Goal: Task Accomplishment & Management: Manage account settings

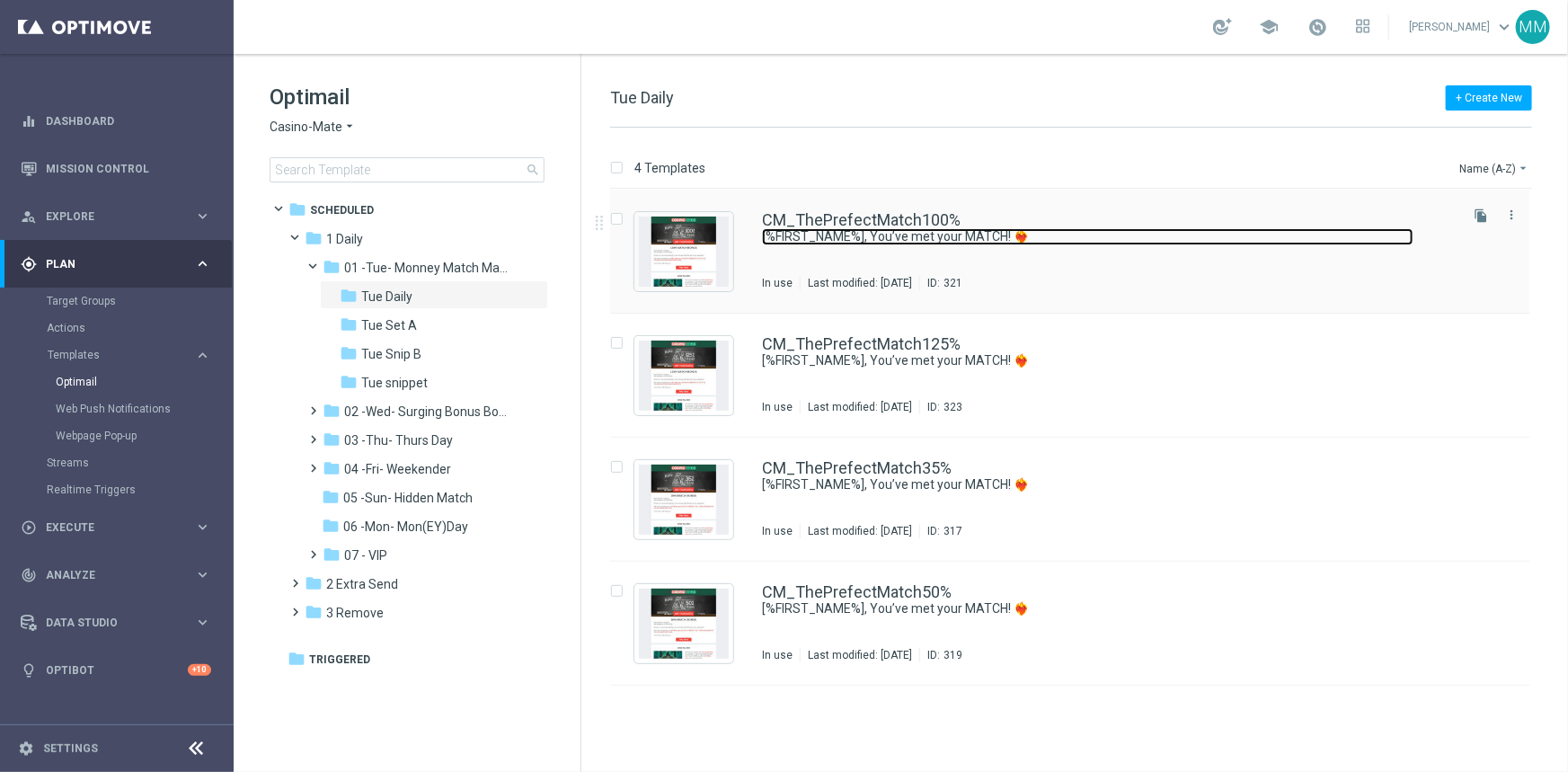
click at [888, 236] on link "[%FIRST_NAME%], You’ve met your MATCH! ❤️‍🔥" at bounding box center [1088, 236] width 651 height 17
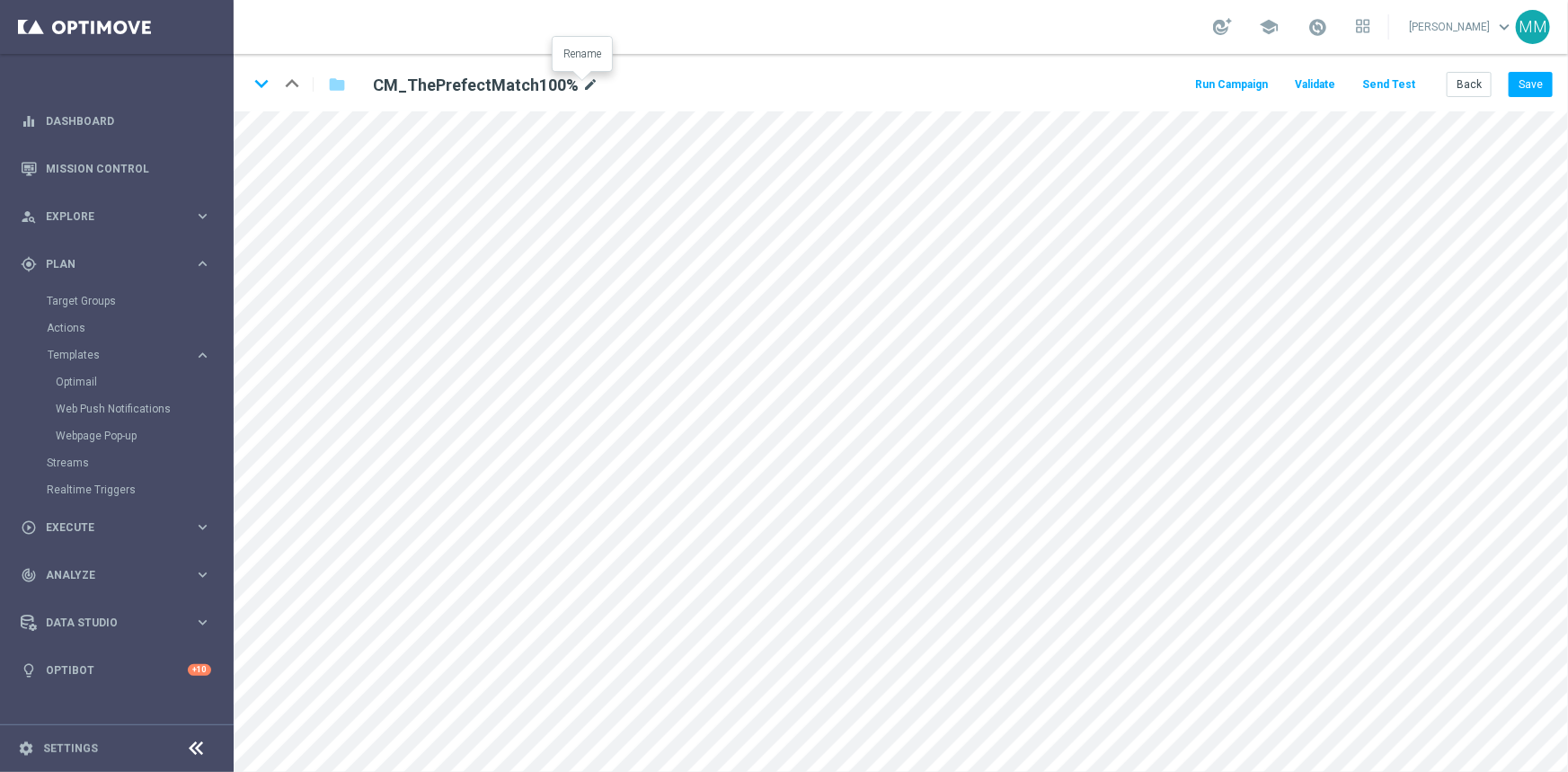
click at [587, 85] on icon "mode_edit" at bounding box center [589, 85] width 16 height 22
click at [252, 81] on icon "keyboard_arrow_down" at bounding box center [261, 84] width 27 height 27
click at [582, 81] on icon "mode_edit" at bounding box center [589, 85] width 16 height 22
click at [246, 82] on div "keyboard_arrow_down keyboard_arrow_up folder CM_ThePrefectMatch125% mode_edit R…" at bounding box center [900, 83] width 1334 height 58
click at [259, 87] on icon "keyboard_arrow_down" at bounding box center [261, 84] width 27 height 27
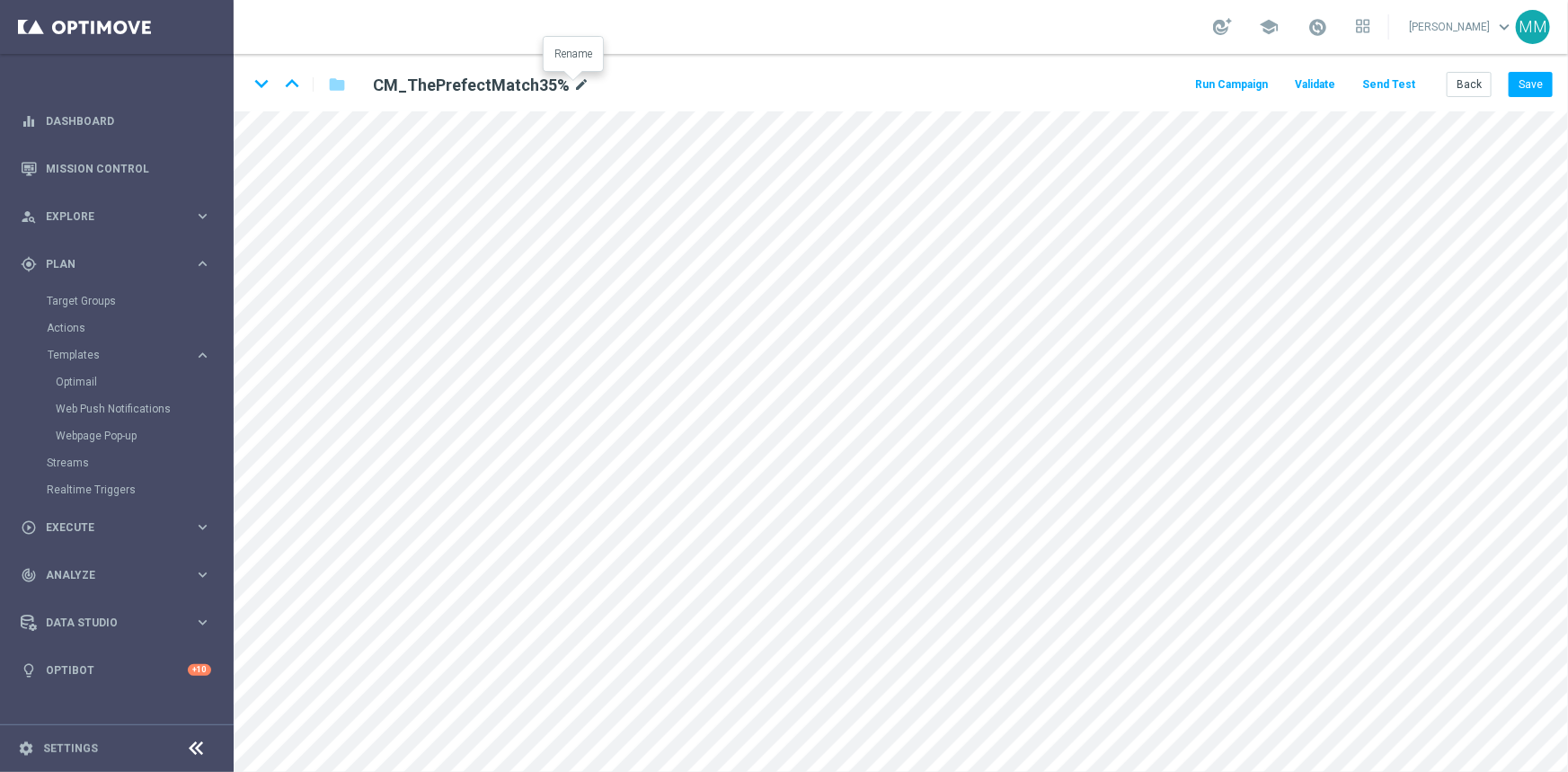
click at [574, 75] on icon "mode_edit" at bounding box center [581, 85] width 16 height 22
click at [260, 89] on icon "keyboard_arrow_down" at bounding box center [261, 84] width 27 height 27
click at [573, 81] on icon "mode_edit" at bounding box center [581, 85] width 16 height 22
click at [1465, 80] on button "Back" at bounding box center [1468, 85] width 45 height 26
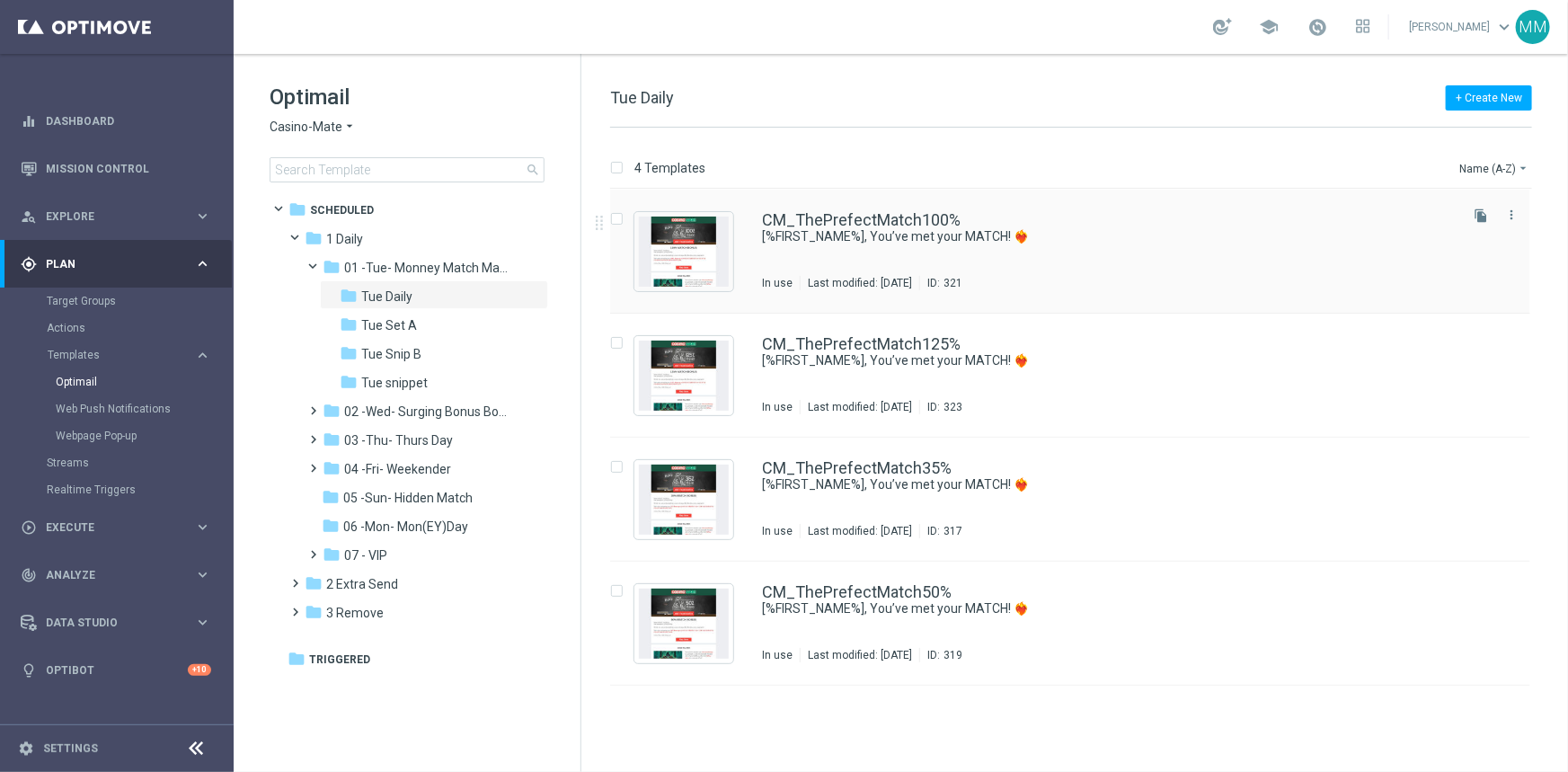
click at [818, 278] on div "Last modified: [DATE]" at bounding box center [859, 283] width 119 height 14
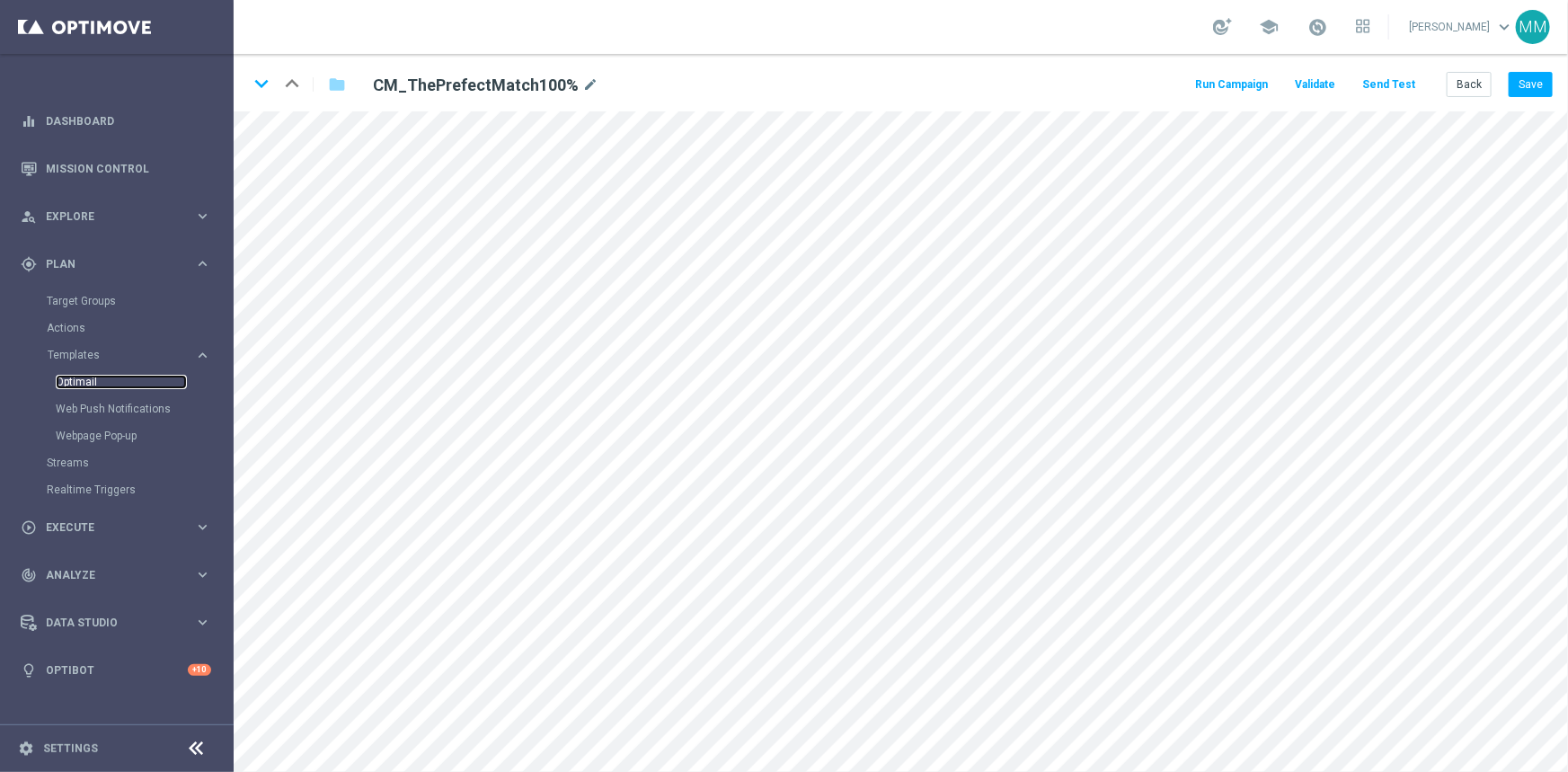
click at [92, 382] on link "Optimail" at bounding box center [121, 382] width 131 height 14
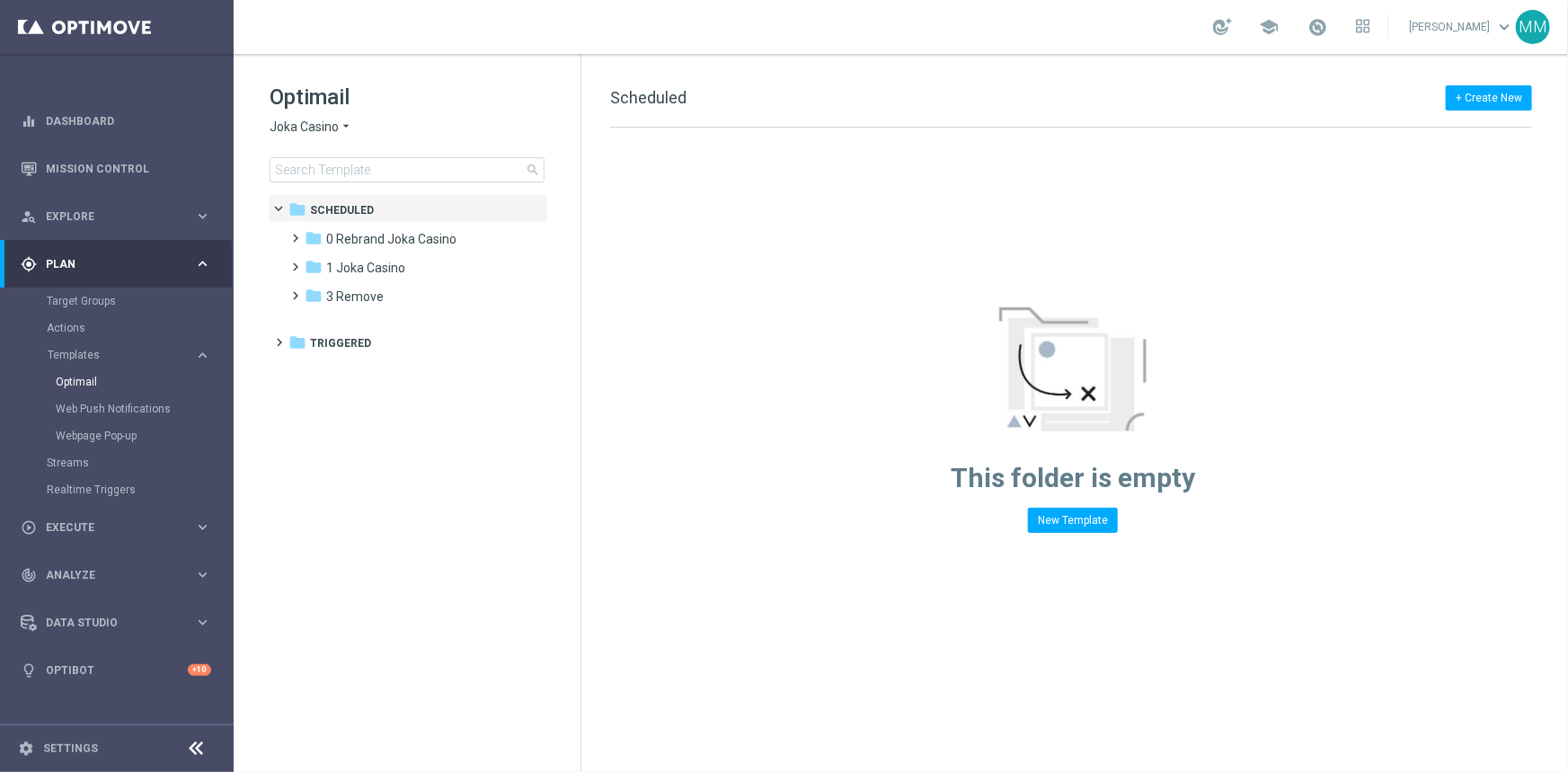
click at [327, 119] on span "Joka Casino" at bounding box center [304, 127] width 69 height 17
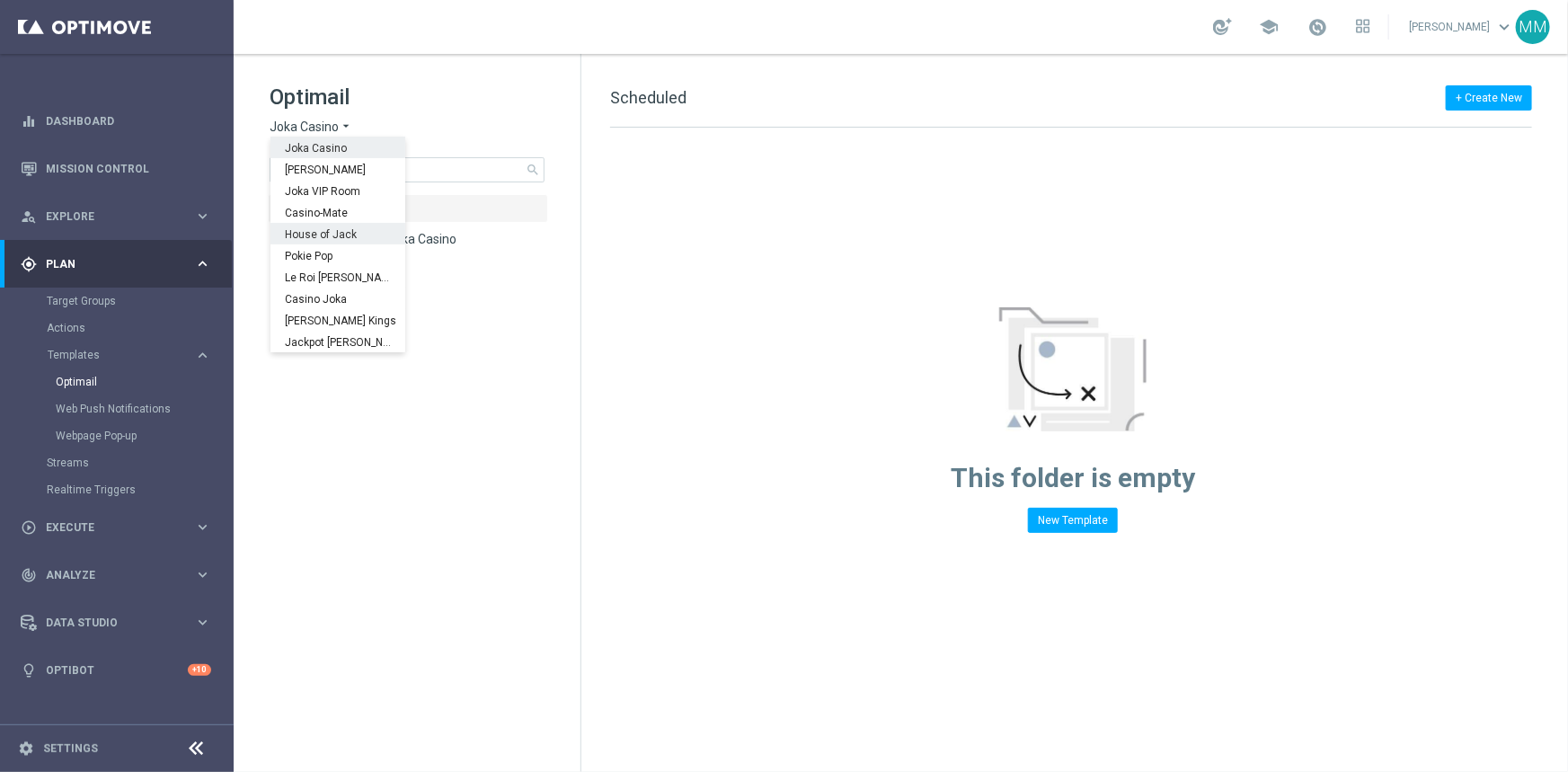
click at [0, 0] on span "House of Jack" at bounding box center [0, 0] width 0 height 0
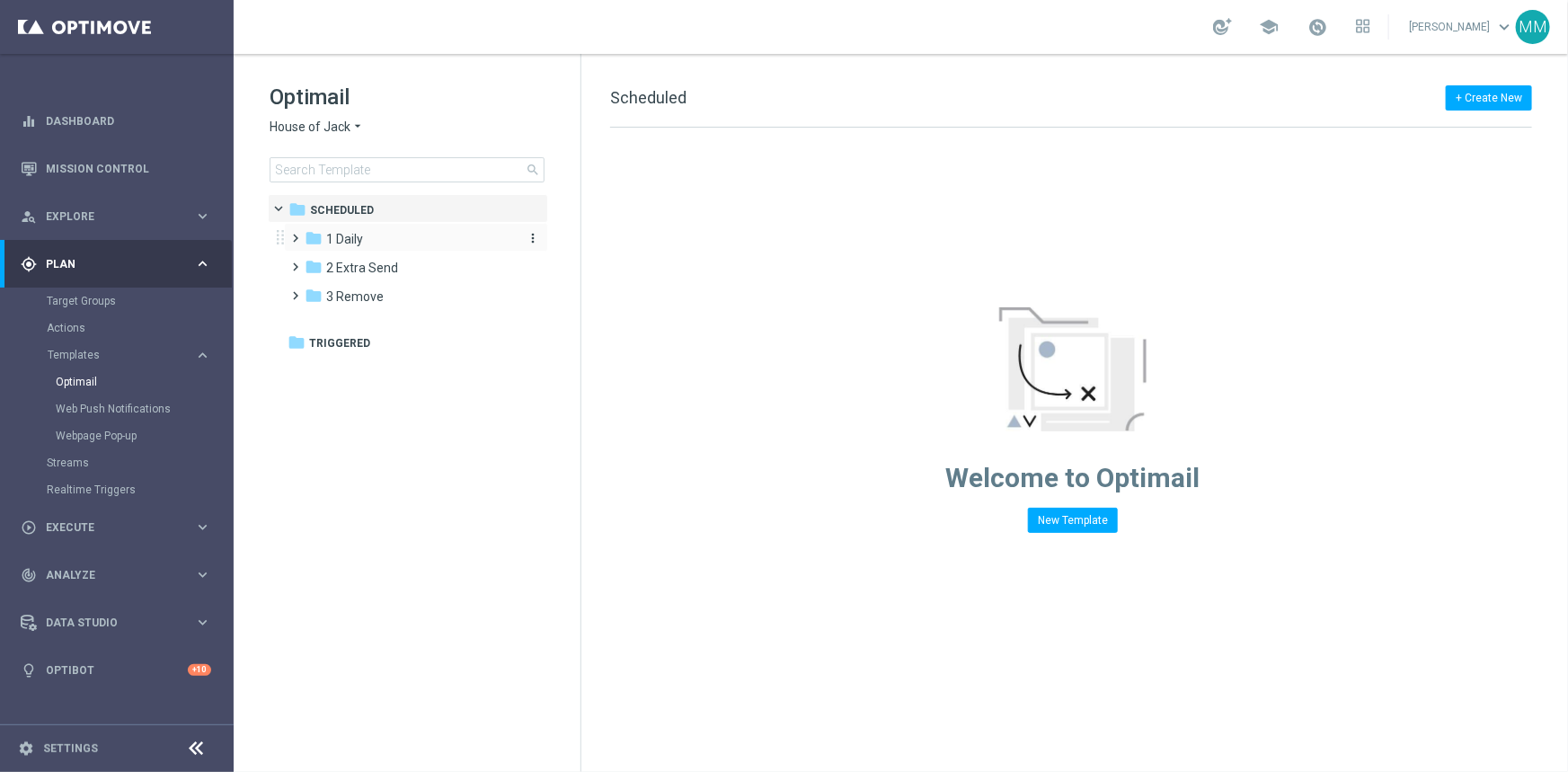
click at [373, 247] on div "folder 1 Daily" at bounding box center [408, 239] width 207 height 21
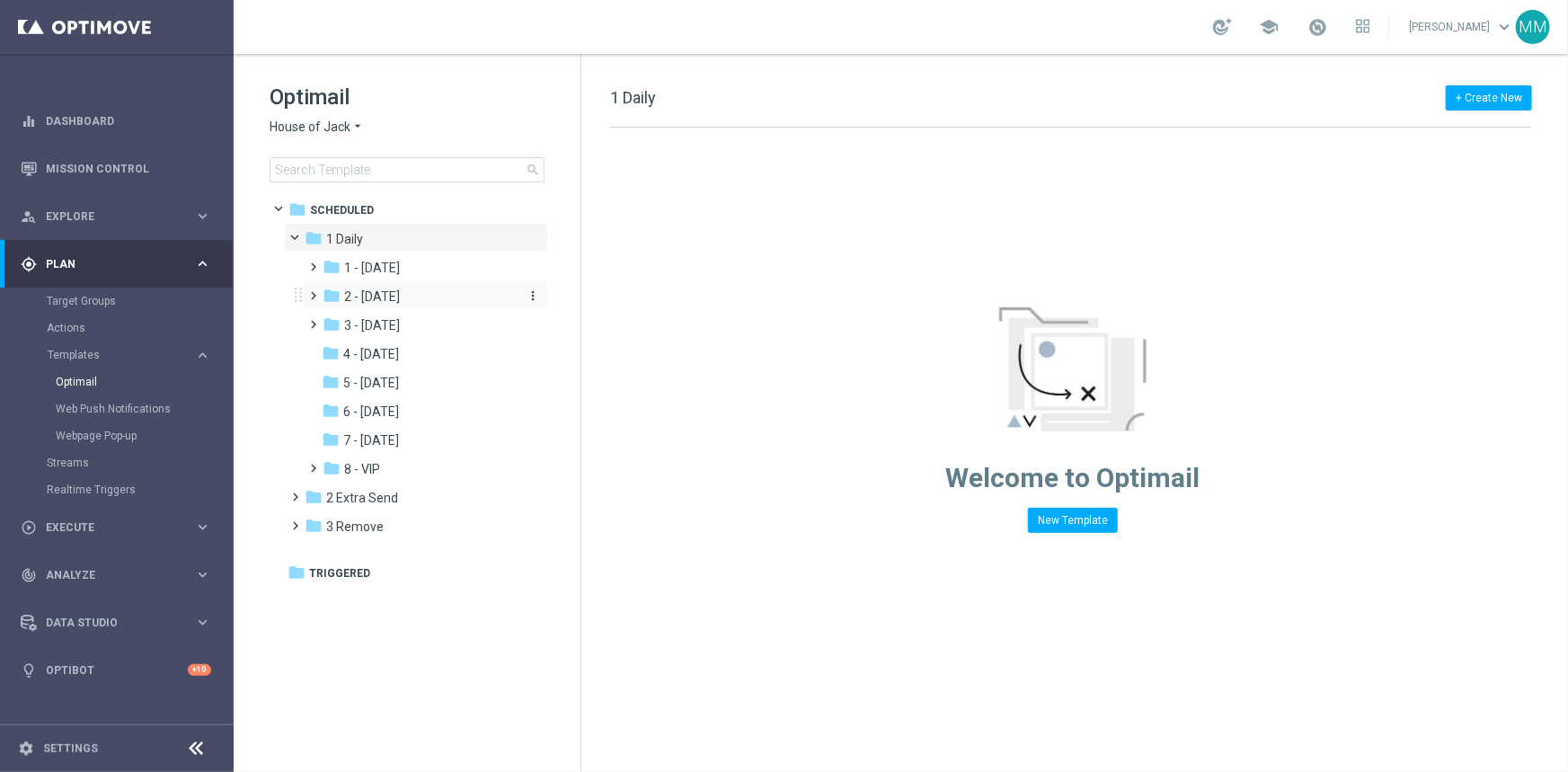
click at [400, 294] on span "2 - [DATE]" at bounding box center [371, 296] width 56 height 16
click at [427, 328] on div "folder Wed Daily" at bounding box center [429, 326] width 177 height 21
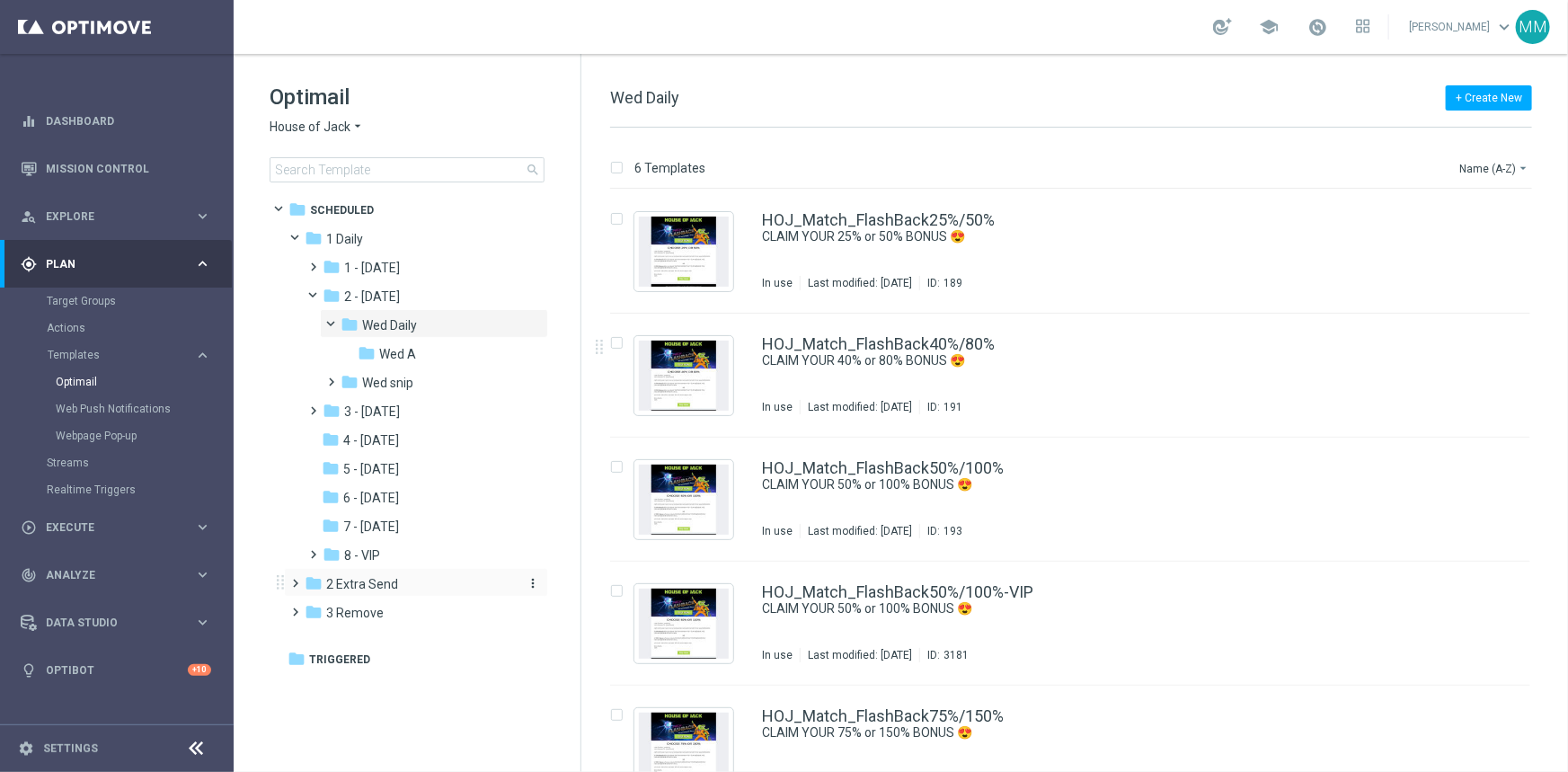
click at [367, 576] on span "2 Extra Send" at bounding box center [363, 584] width 72 height 16
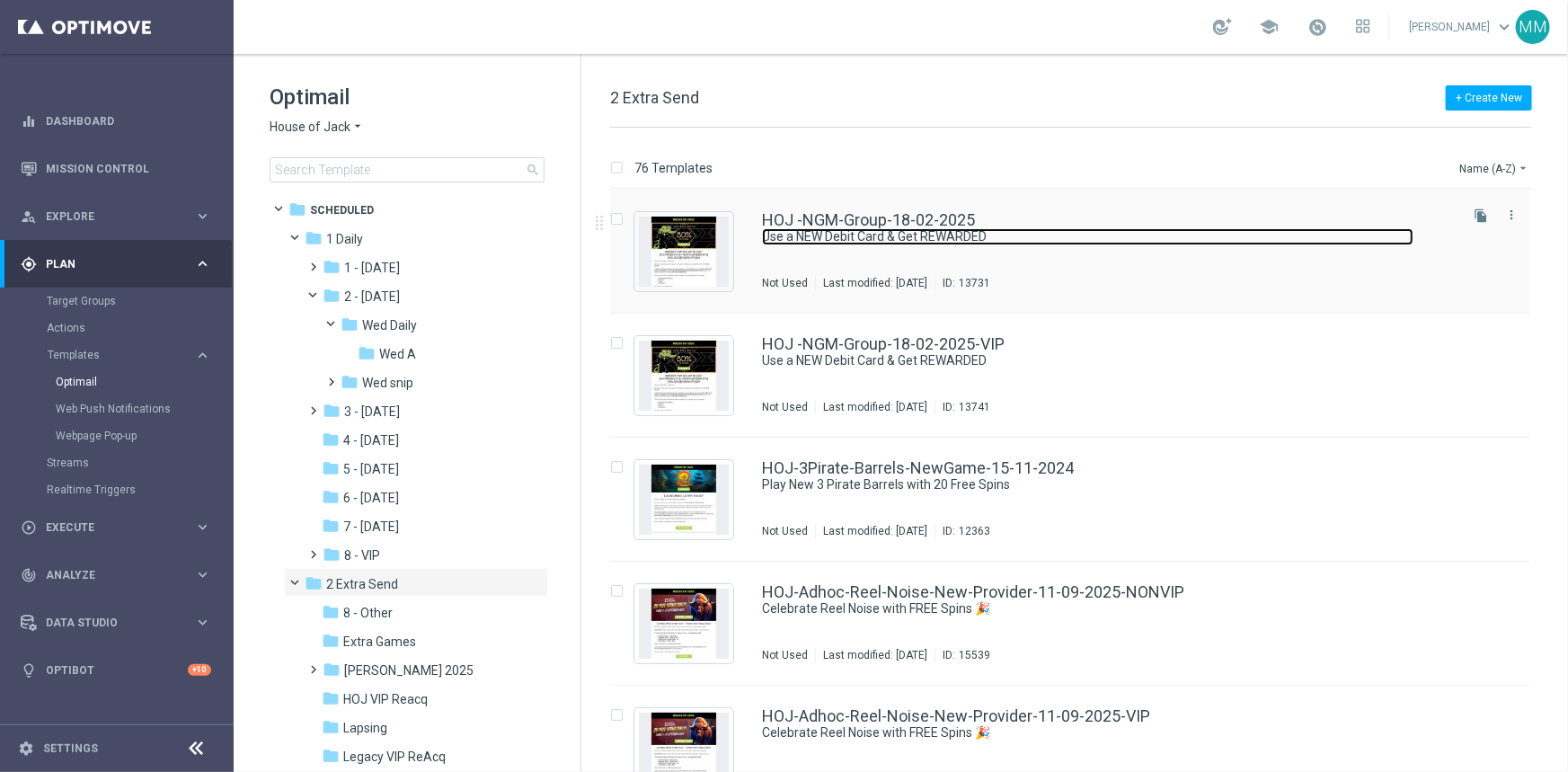
click at [930, 242] on link "Use a NEW Debit Card & Get REWARDED" at bounding box center [1088, 236] width 651 height 17
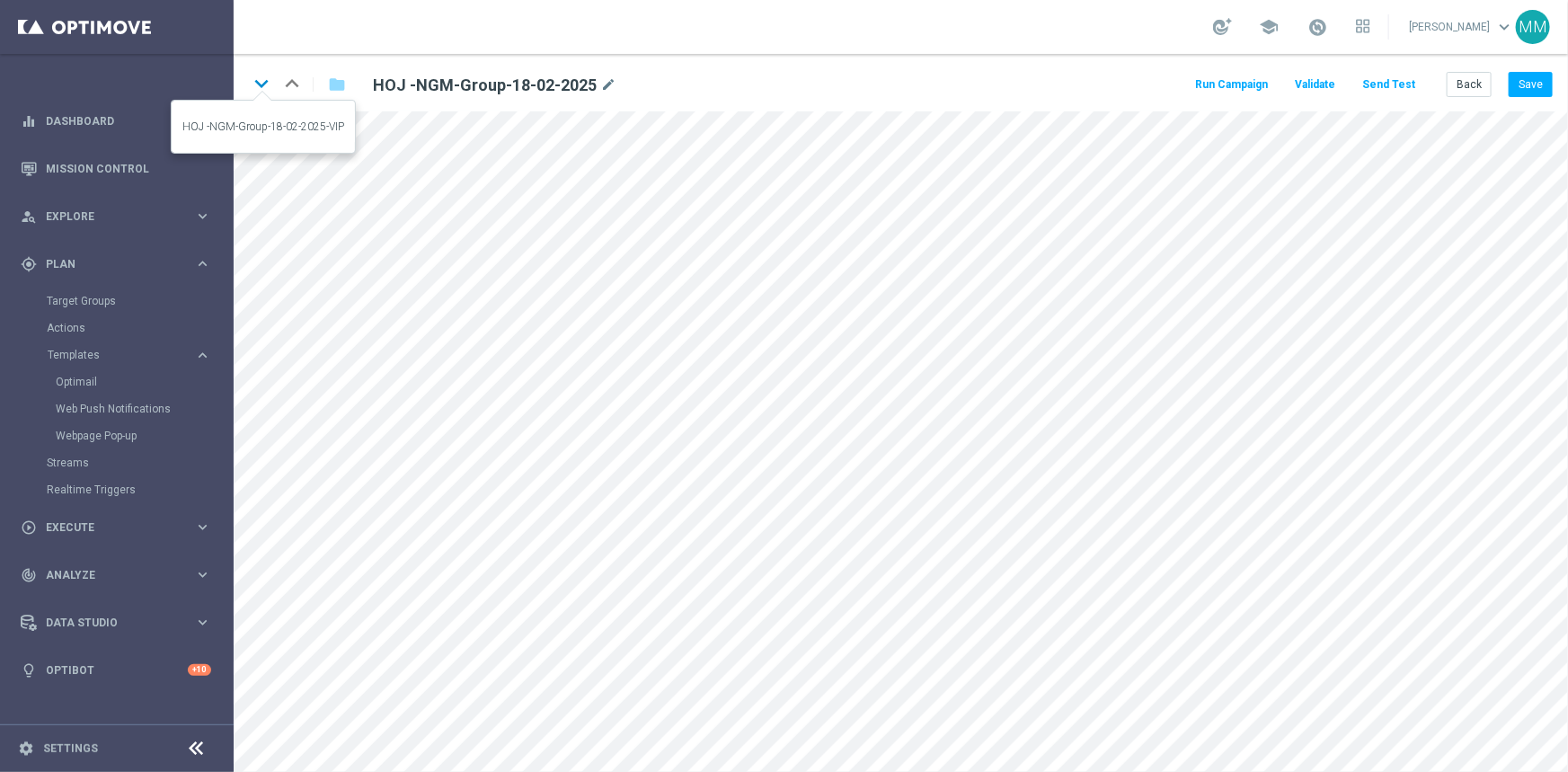
click at [258, 77] on icon "keyboard_arrow_down" at bounding box center [261, 84] width 27 height 27
click at [262, 85] on icon "keyboard_arrow_down" at bounding box center [261, 84] width 27 height 27
click at [265, 85] on icon "keyboard_arrow_down" at bounding box center [261, 84] width 27 height 27
click at [253, 82] on icon "keyboard_arrow_down" at bounding box center [261, 84] width 27 height 27
click at [263, 88] on icon "keyboard_arrow_down" at bounding box center [261, 84] width 27 height 27
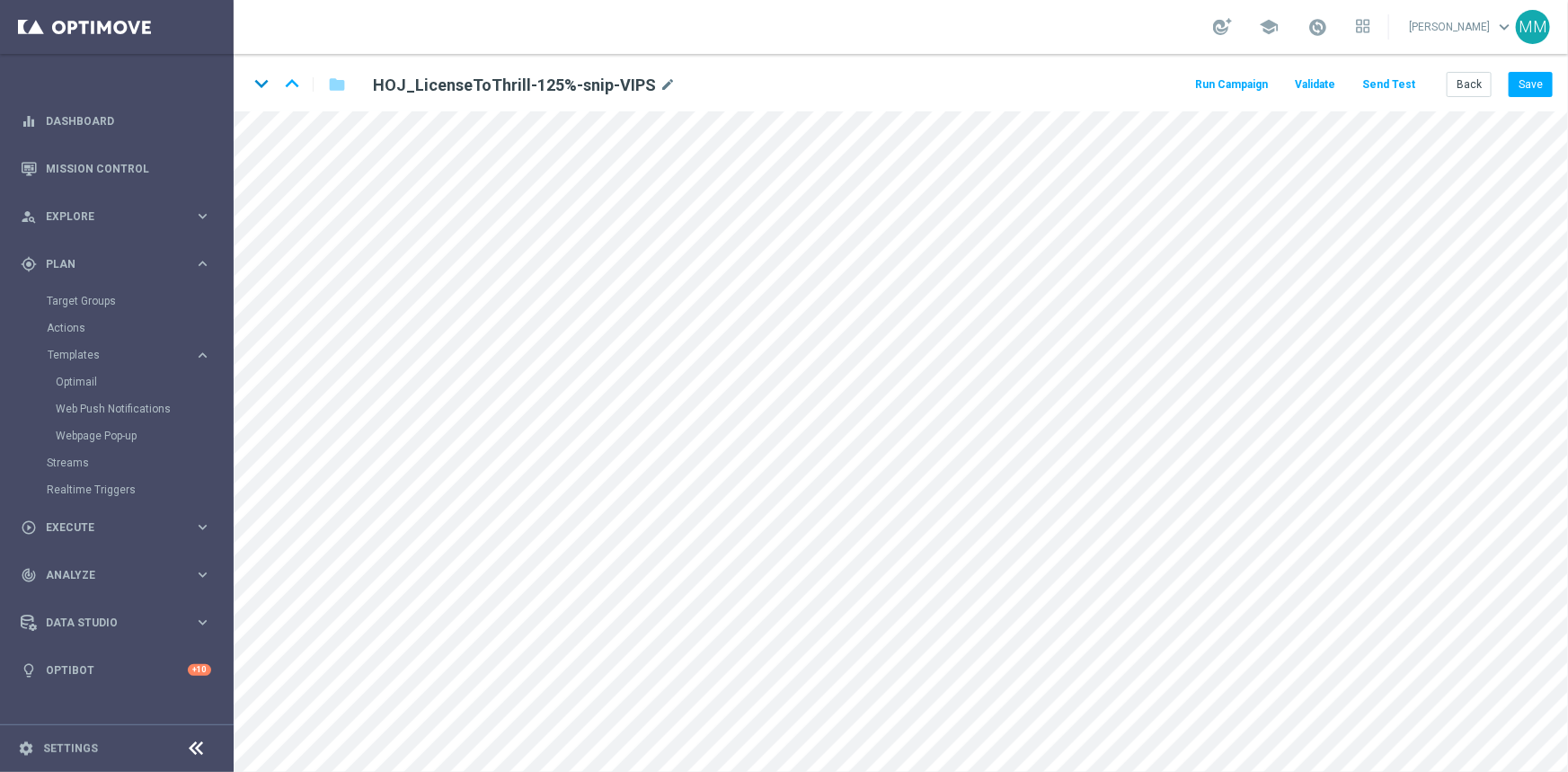
click at [265, 85] on icon "keyboard_arrow_down" at bounding box center [261, 84] width 27 height 27
drag, startPoint x: 256, startPoint y: 85, endPoint x: 239, endPoint y: 81, distance: 17.5
click at [249, 85] on icon "keyboard_arrow_down" at bounding box center [261, 84] width 27 height 27
click at [264, 90] on icon "keyboard_arrow_down" at bounding box center [261, 84] width 27 height 27
click at [261, 90] on icon "keyboard_arrow_down" at bounding box center [261, 84] width 27 height 27
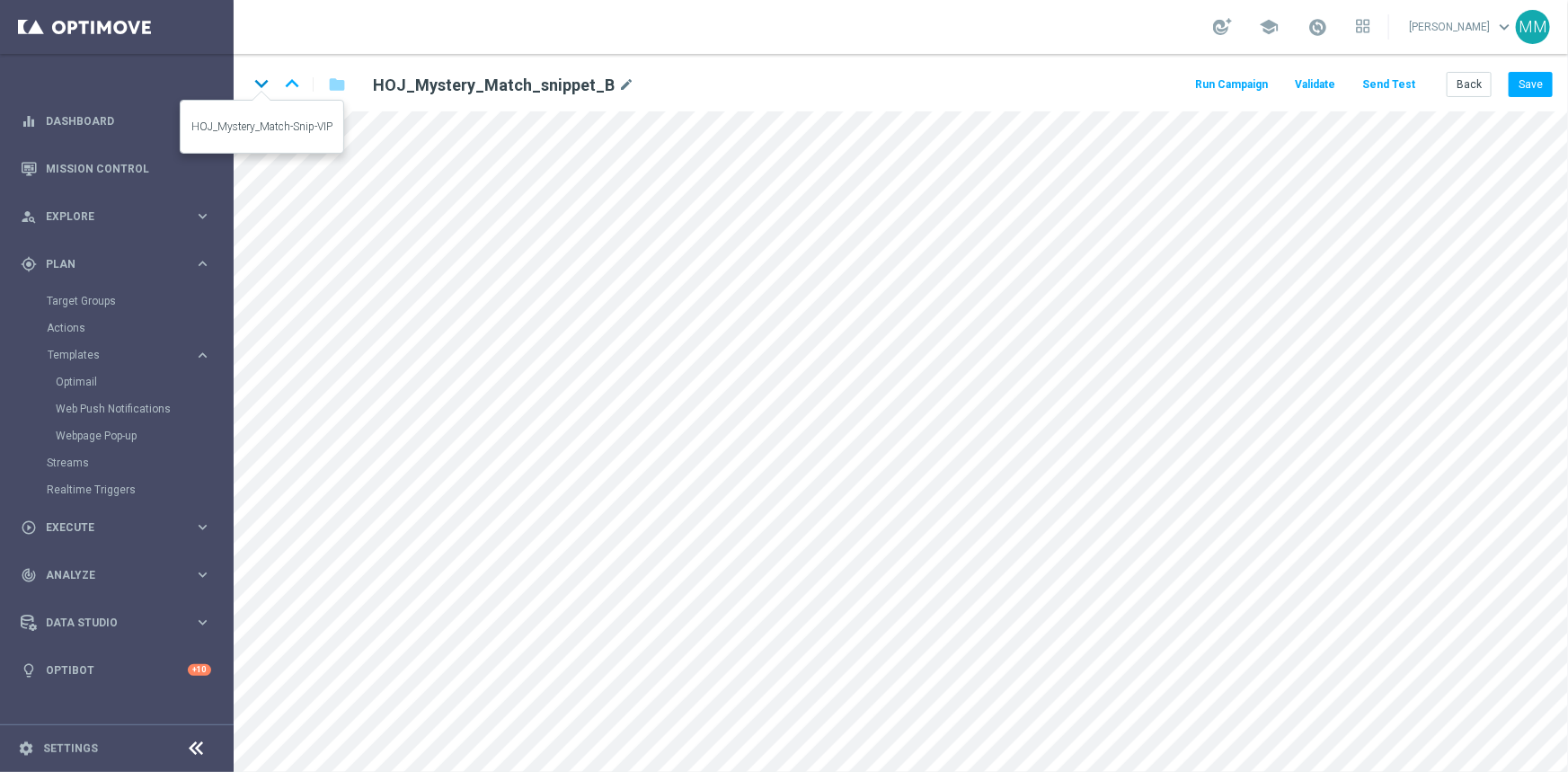
click at [264, 87] on icon "keyboard_arrow_down" at bounding box center [261, 84] width 27 height 27
click at [266, 85] on icon "keyboard_arrow_down" at bounding box center [261, 84] width 27 height 27
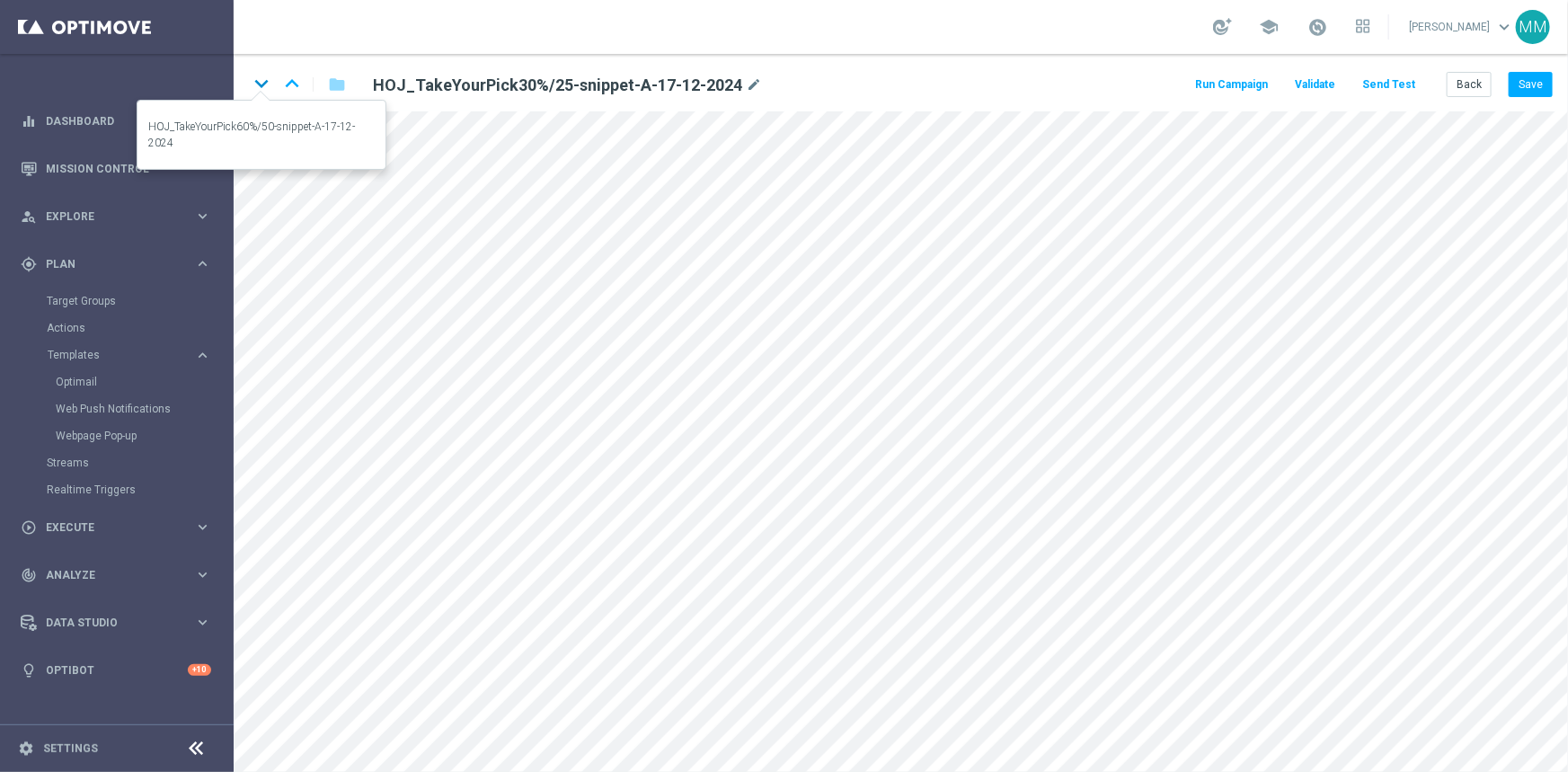
click at [268, 86] on icon "keyboard_arrow_down" at bounding box center [261, 84] width 27 height 27
click at [260, 87] on icon "keyboard_arrow_down" at bounding box center [261, 84] width 27 height 27
click at [264, 85] on icon "keyboard_arrow_down" at bounding box center [261, 84] width 27 height 27
click at [262, 92] on icon "keyboard_arrow_down" at bounding box center [261, 84] width 27 height 27
click at [260, 82] on icon "keyboard_arrow_down" at bounding box center [261, 84] width 27 height 27
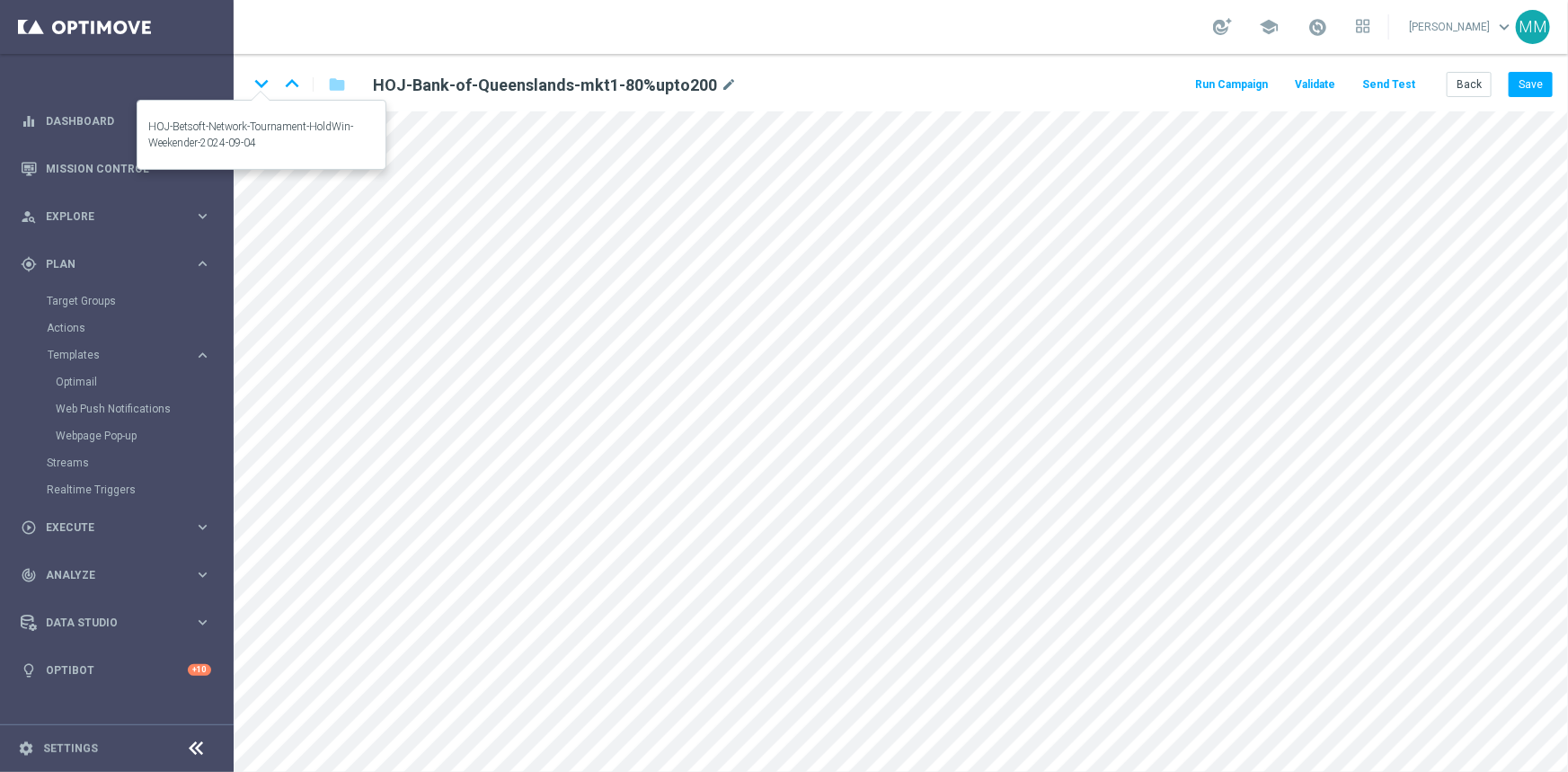
click at [260, 88] on icon "keyboard_arrow_down" at bounding box center [261, 84] width 27 height 27
click at [266, 87] on icon "keyboard_arrow_down" at bounding box center [261, 84] width 27 height 27
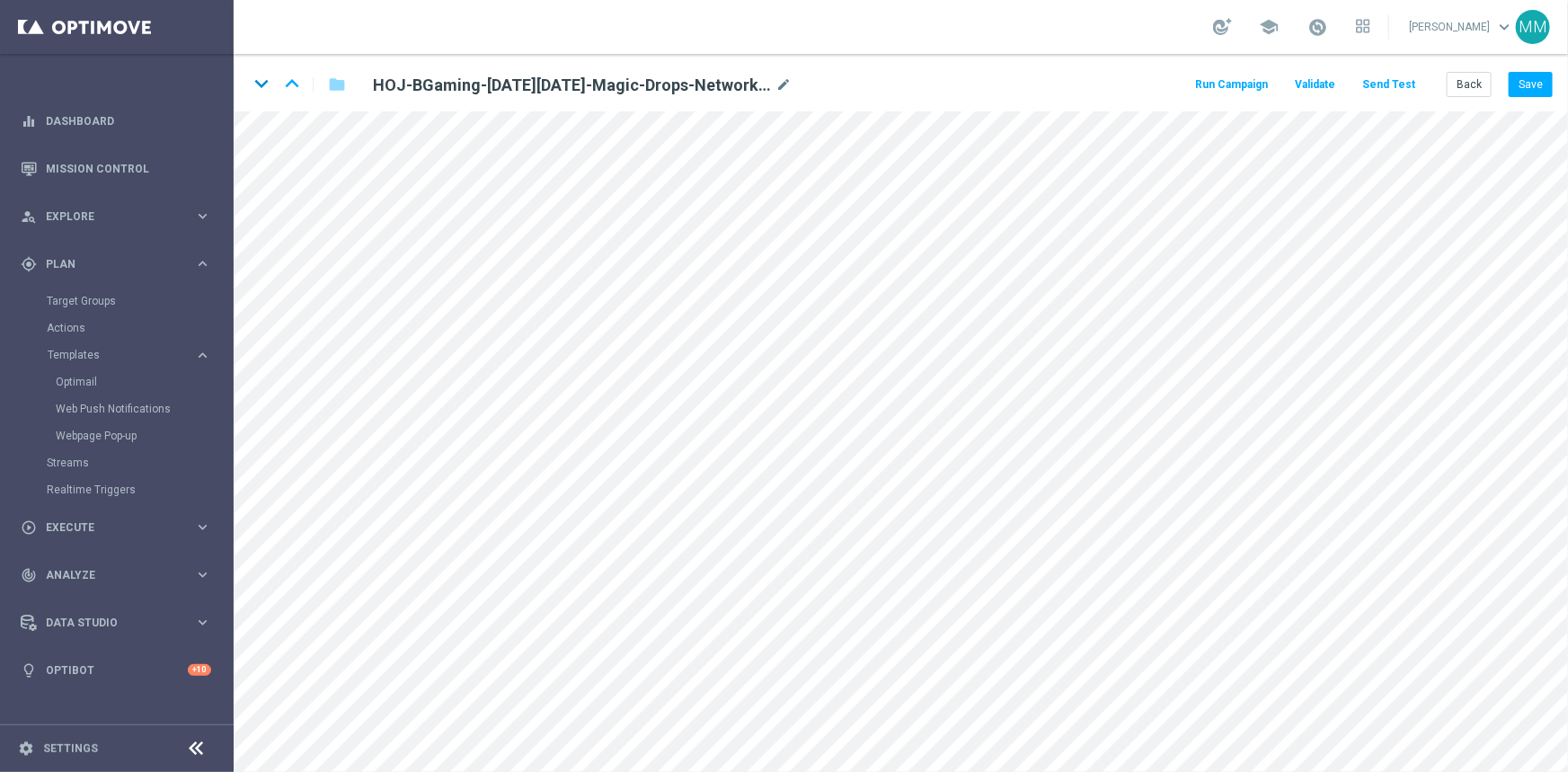
click at [260, 87] on icon "keyboard_arrow_down" at bounding box center [261, 84] width 27 height 27
click at [268, 84] on icon "keyboard_arrow_down" at bounding box center [261, 84] width 27 height 27
click at [265, 85] on icon "keyboard_arrow_down" at bounding box center [261, 84] width 27 height 27
